Goal: Task Accomplishment & Management: Use online tool/utility

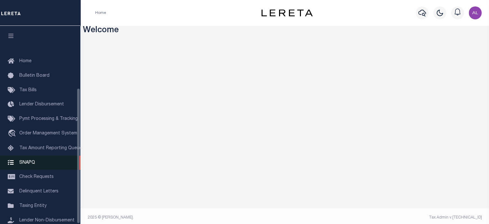
scroll to position [91, 0]
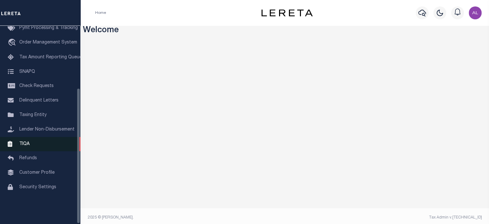
click at [35, 148] on link "TIQA" at bounding box center [40, 144] width 80 height 14
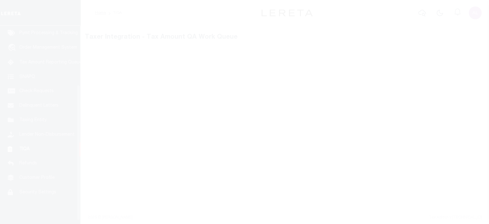
scroll to position [91, 0]
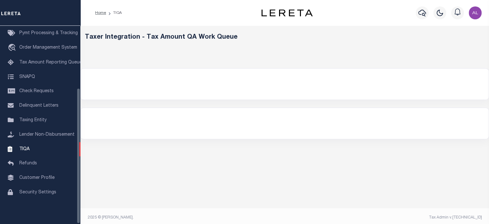
select select "200"
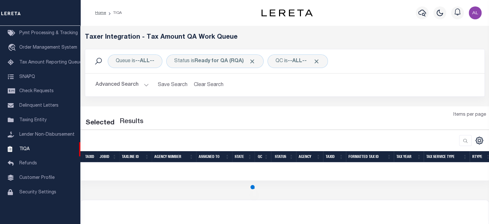
select select "200"
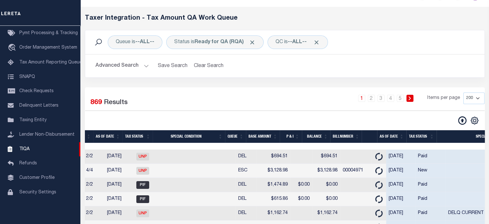
scroll to position [0, 540]
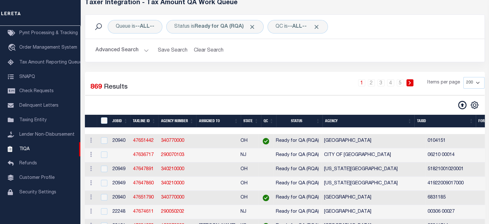
drag, startPoint x: 112, startPoint y: 155, endPoint x: 120, endPoint y: 156, distance: 8.1
click at [120, 156] on td at bounding box center [120, 155] width 21 height 14
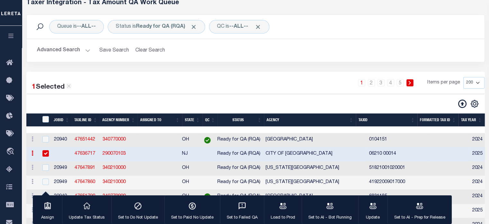
click at [55, 152] on td at bounding box center [61, 154] width 21 height 14
checkbox input "false"
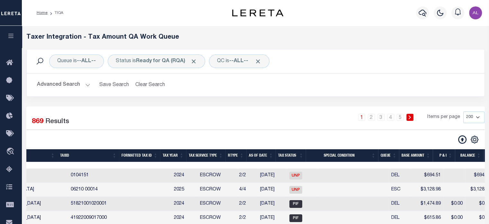
click at [387, 157] on th "Queue" at bounding box center [388, 155] width 21 height 13
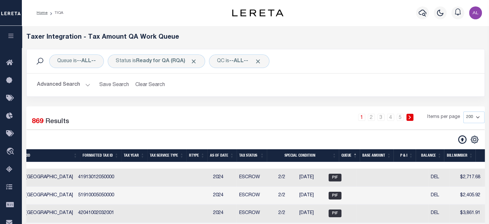
click at [349, 149] on th "Queue" at bounding box center [349, 155] width 21 height 13
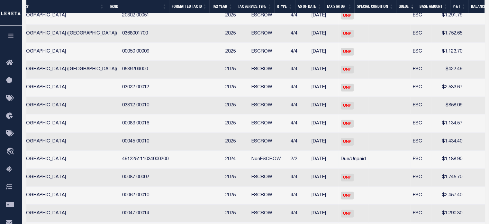
click at [249, 158] on td "NonESCROW" at bounding box center [268, 160] width 39 height 18
checkbox input "false"
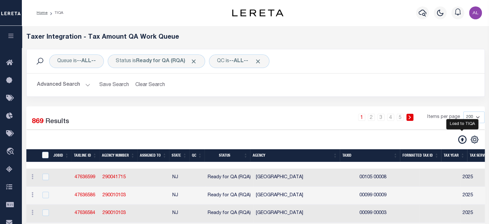
click at [458, 139] on icon at bounding box center [462, 139] width 8 height 8
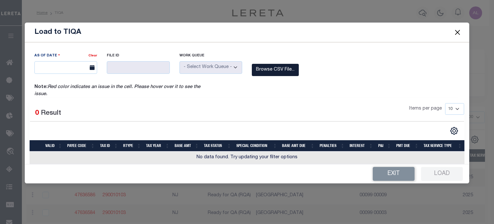
click at [268, 69] on label "Browse CSV File..." at bounding box center [275, 70] width 47 height 13
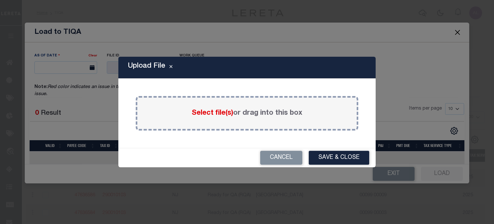
click at [210, 111] on span "Select file(s)" at bounding box center [212, 112] width 41 height 7
click at [0, 0] on input "Select file(s) or drag into this box" at bounding box center [0, 0] width 0 height 0
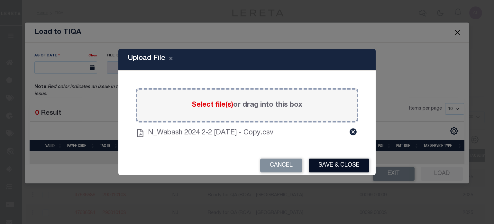
click at [329, 167] on button "Save & Close" at bounding box center [339, 165] width 60 height 14
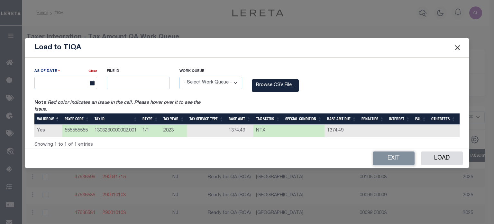
click at [191, 79] on select "- Select Work Queue - Delinquent Escrow" at bounding box center [210, 83] width 63 height 13
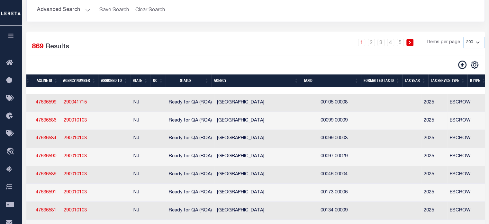
scroll to position [0, 0]
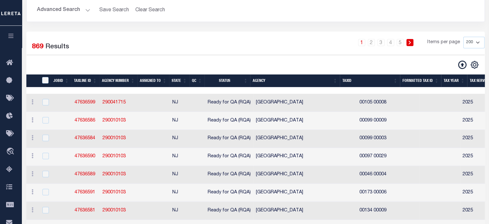
drag, startPoint x: 254, startPoint y: 162, endPoint x: 219, endPoint y: 55, distance: 112.9
click at [219, 55] on div "1 Selected 869 Results 1 2 3 4 5 Items per page 10 25 50 100 200 500 1000 2000" at bounding box center [256, 53] width 468 height 32
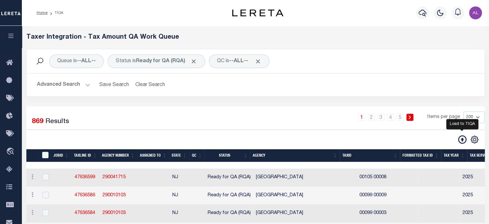
click at [463, 140] on icon at bounding box center [462, 139] width 8 height 8
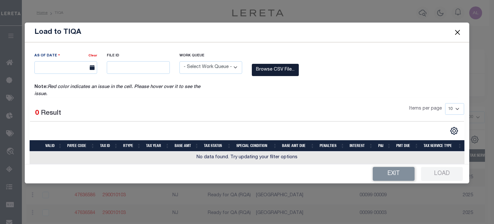
click at [263, 68] on label "Browse CSV File..." at bounding box center [275, 70] width 47 height 13
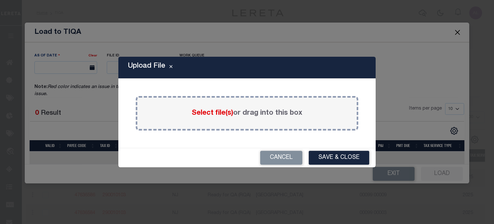
click at [219, 118] on label "Select file(s) or drag into this box" at bounding box center [247, 113] width 111 height 11
click at [0, 0] on input "Select file(s) or drag into this box" at bounding box center [0, 0] width 0 height 0
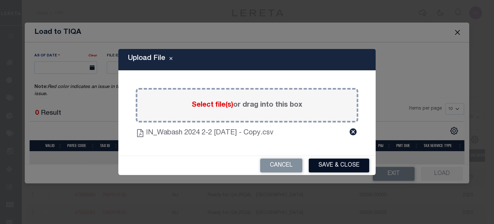
click at [336, 165] on button "Save & Close" at bounding box center [339, 165] width 60 height 14
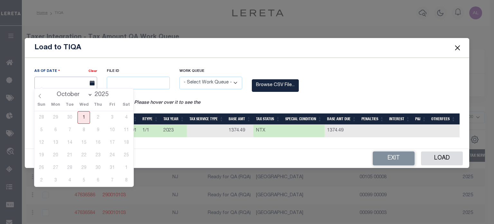
drag, startPoint x: 81, startPoint y: 84, endPoint x: 87, endPoint y: 113, distance: 29.3
drag, startPoint x: 87, startPoint y: 113, endPoint x: 82, endPoint y: 118, distance: 7.3
click at [82, 118] on span "1" at bounding box center [84, 117] width 13 height 13
type input "[DATE]"
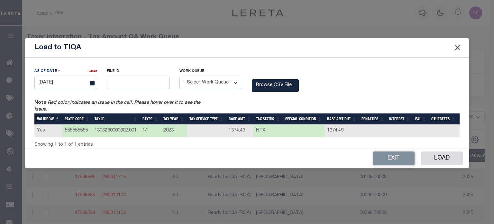
click at [82, 118] on th "PAYEE CODE" at bounding box center [77, 118] width 30 height 11
drag, startPoint x: 129, startPoint y: 82, endPoint x: 151, endPoint y: 106, distance: 33.0
click at [151, 106] on div "As Of Date Clear [DATE] File ID Work Queue" at bounding box center [247, 103] width 445 height 90
type input "12345"
drag, startPoint x: 210, startPoint y: 78, endPoint x: 220, endPoint y: 101, distance: 24.9
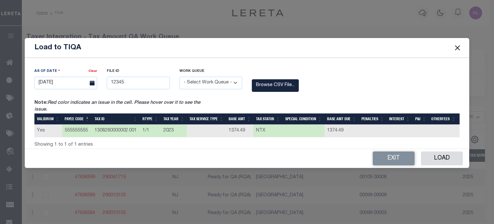
click at [220, 101] on div "As Of Date Clear [DATE] File ID 12345 Work Queue" at bounding box center [247, 103] width 445 height 90
select select "DEL"
click at [179, 77] on select "- Select Work Queue - Delinquent Escrow" at bounding box center [210, 83] width 63 height 13
click at [451, 163] on button "Load" at bounding box center [442, 158] width 42 height 14
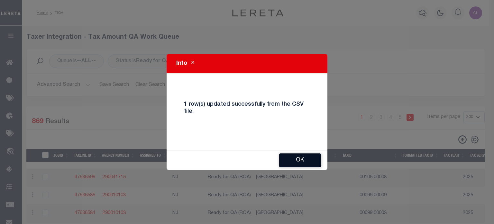
click at [295, 158] on button "Ok" at bounding box center [300, 160] width 42 height 14
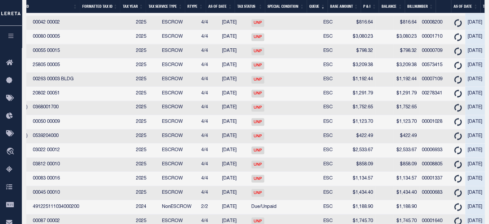
scroll to position [0, 329]
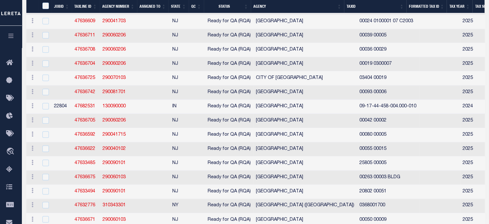
click at [60, 108] on td "22804" at bounding box center [61, 106] width 21 height 14
checkbox input "true"
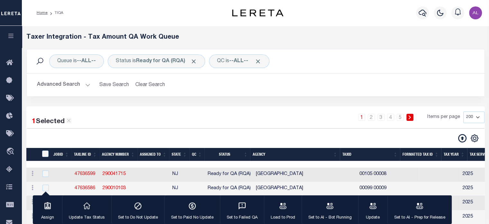
click at [83, 85] on button "Advanced Search" at bounding box center [63, 84] width 53 height 13
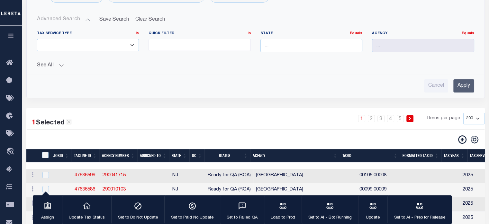
click at [63, 66] on button "See All" at bounding box center [255, 65] width 437 height 6
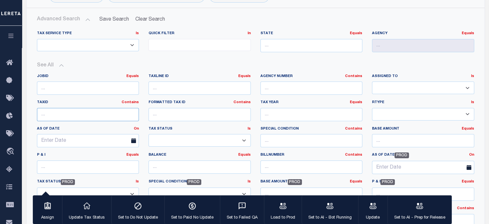
click at [66, 112] on input "text" at bounding box center [88, 114] width 102 height 13
paste input "1308280000002.001"
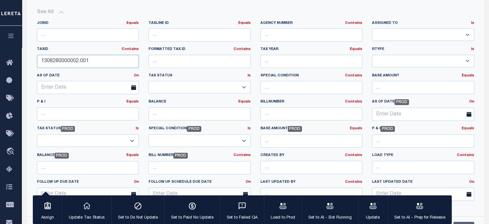
scroll to position [207, 0]
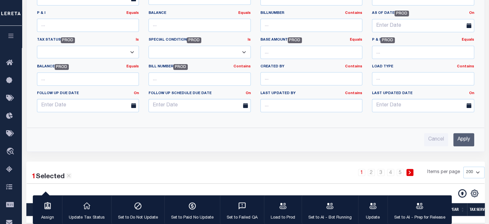
type input "1308280000002.001"
click at [465, 139] on input "Apply" at bounding box center [464, 139] width 21 height 13
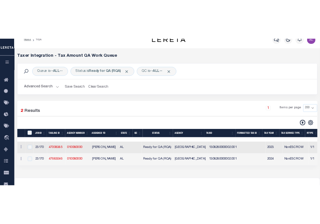
scroll to position [11, 0]
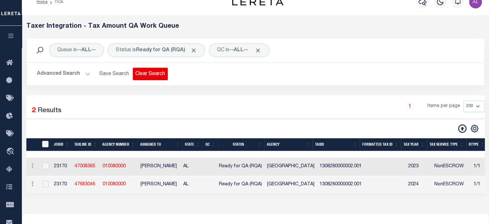
click at [149, 73] on button "Clear Search" at bounding box center [150, 74] width 35 height 13
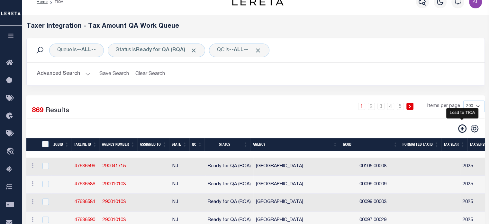
click at [460, 128] on icon at bounding box center [462, 128] width 8 height 8
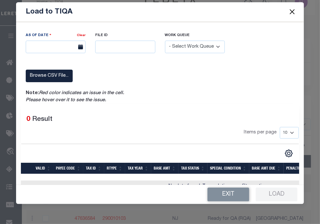
click at [291, 11] on button "Close" at bounding box center [292, 12] width 8 height 8
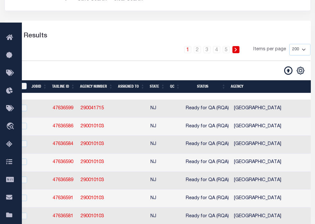
scroll to position [26, 0]
